Goal: Task Accomplishment & Management: Manage account settings

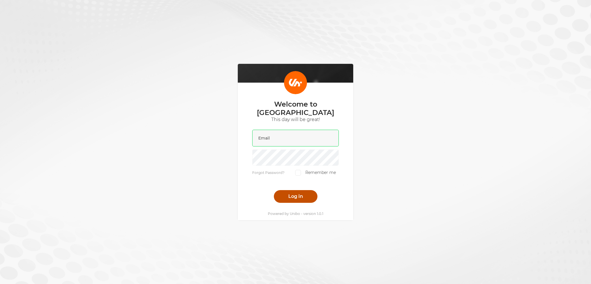
type input "[PERSON_NAME][EMAIL_ADDRESS][DOMAIN_NAME]"
click at [287, 190] on button "Log in" at bounding box center [296, 196] width 44 height 13
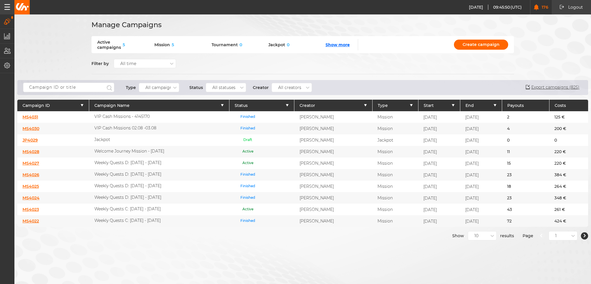
drag, startPoint x: 448, startPoint y: 272, endPoint x: 481, endPoint y: 284, distance: 34.7
click at [448, 272] on div "Manage Campaigns Active campaigns 5 Mission 5 Tournament 0 Jackpot 0 Show more …" at bounding box center [295, 142] width 591 height 284
click at [435, 262] on div "Manage Campaigns Active campaigns 5 Mission 5 Tournament 0 Jackpot 0 Show more …" at bounding box center [295, 142] width 591 height 284
click at [471, 259] on div "Manage Campaigns Active campaigns 5 Mission 5 Tournament 0 Jackpot 0 Show more …" at bounding box center [295, 142] width 591 height 284
click at [88, 90] on input "text" at bounding box center [68, 88] width 91 height 10
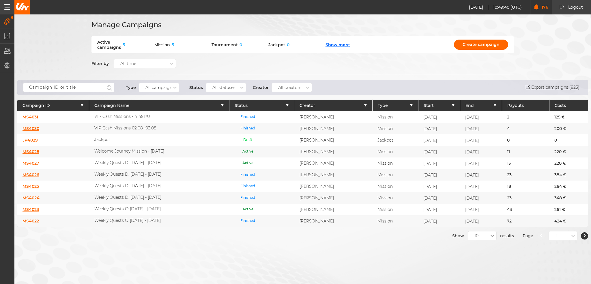
click at [489, 234] on div at bounding box center [493, 236] width 8 height 8
click at [480, 263] on div "50" at bounding box center [482, 266] width 28 height 10
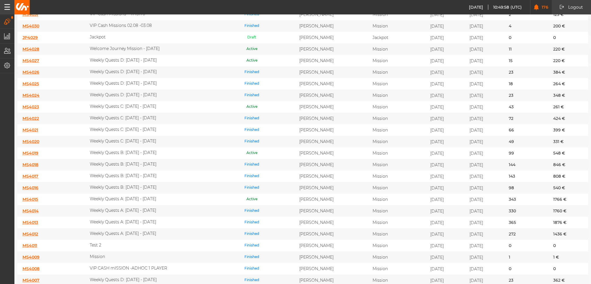
scroll to position [116, 0]
